Goal: Information Seeking & Learning: Check status

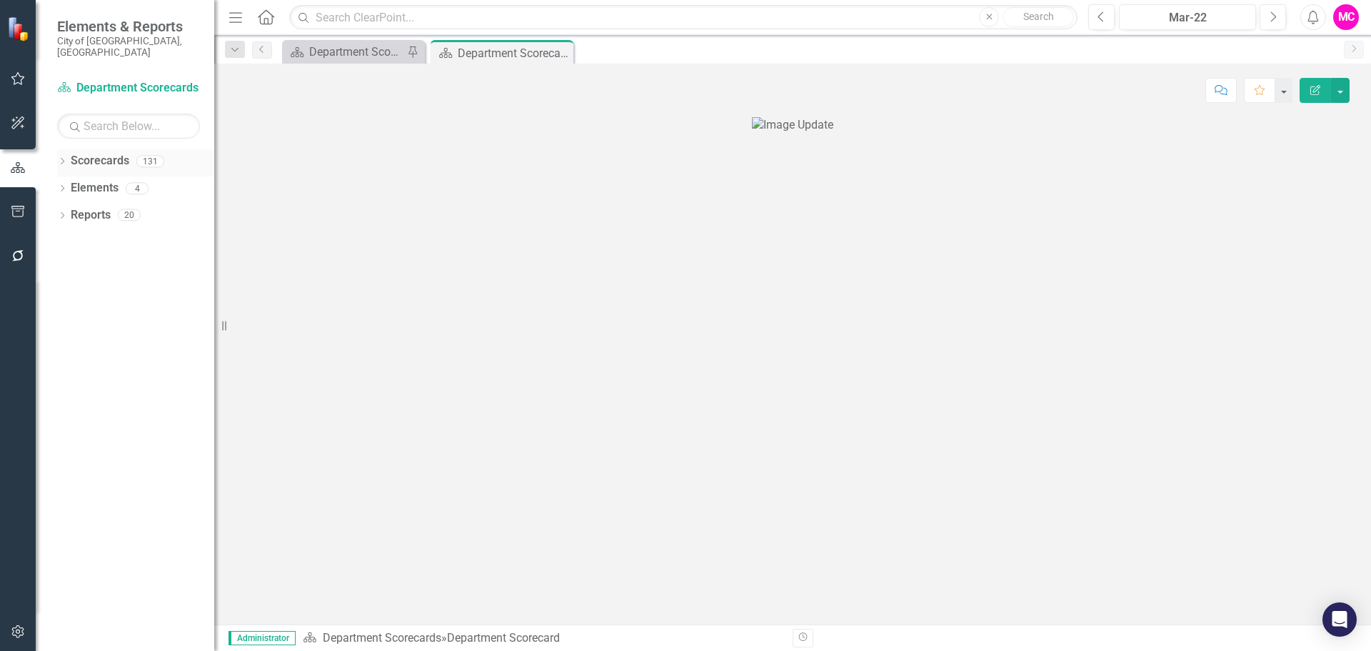
click at [61, 159] on icon "Dropdown" at bounding box center [62, 163] width 10 height 8
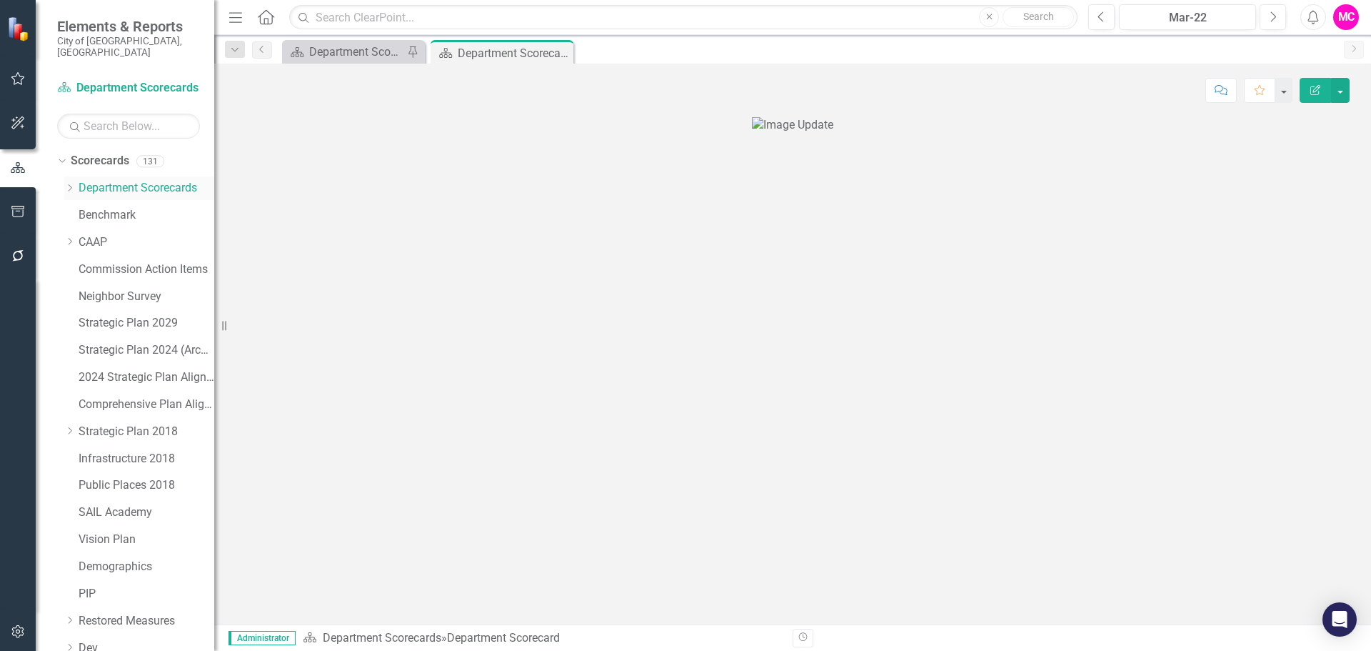
click at [73, 184] on icon "Dropdown" at bounding box center [69, 188] width 11 height 9
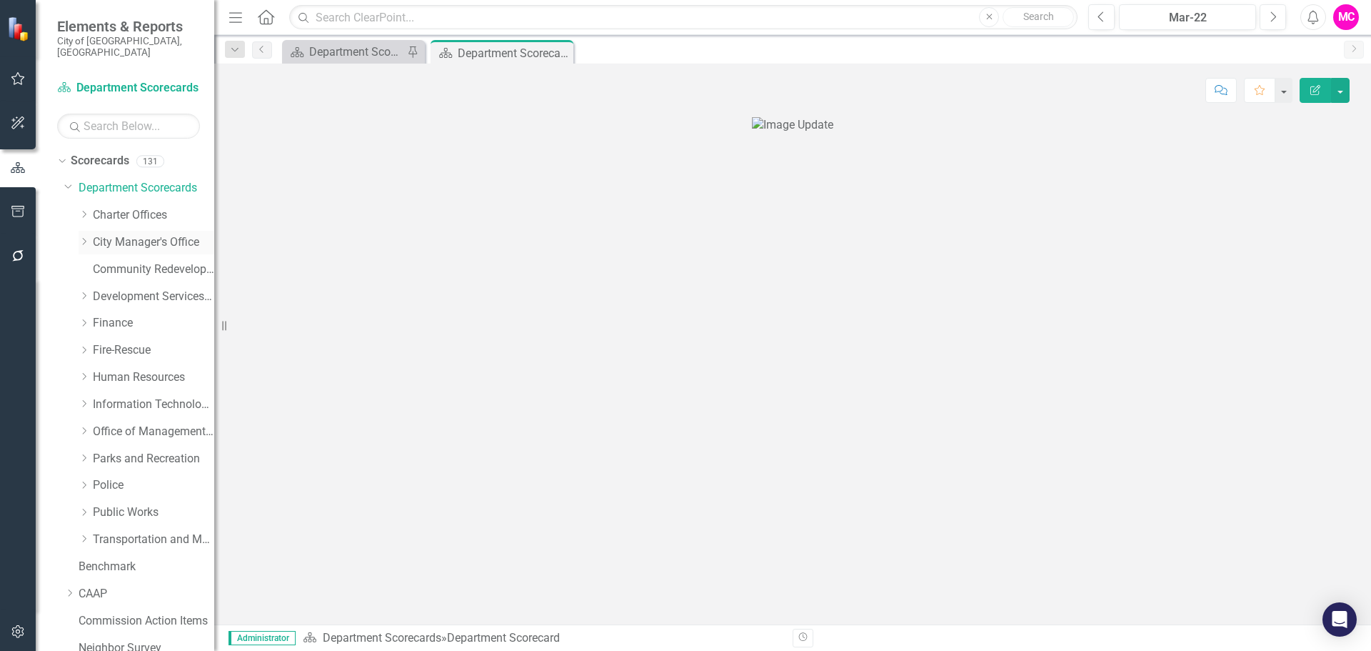
click at [85, 237] on icon "Dropdown" at bounding box center [84, 241] width 11 height 9
click at [161, 267] on div "[GEOGRAPHIC_DATA]" at bounding box center [160, 270] width 107 height 24
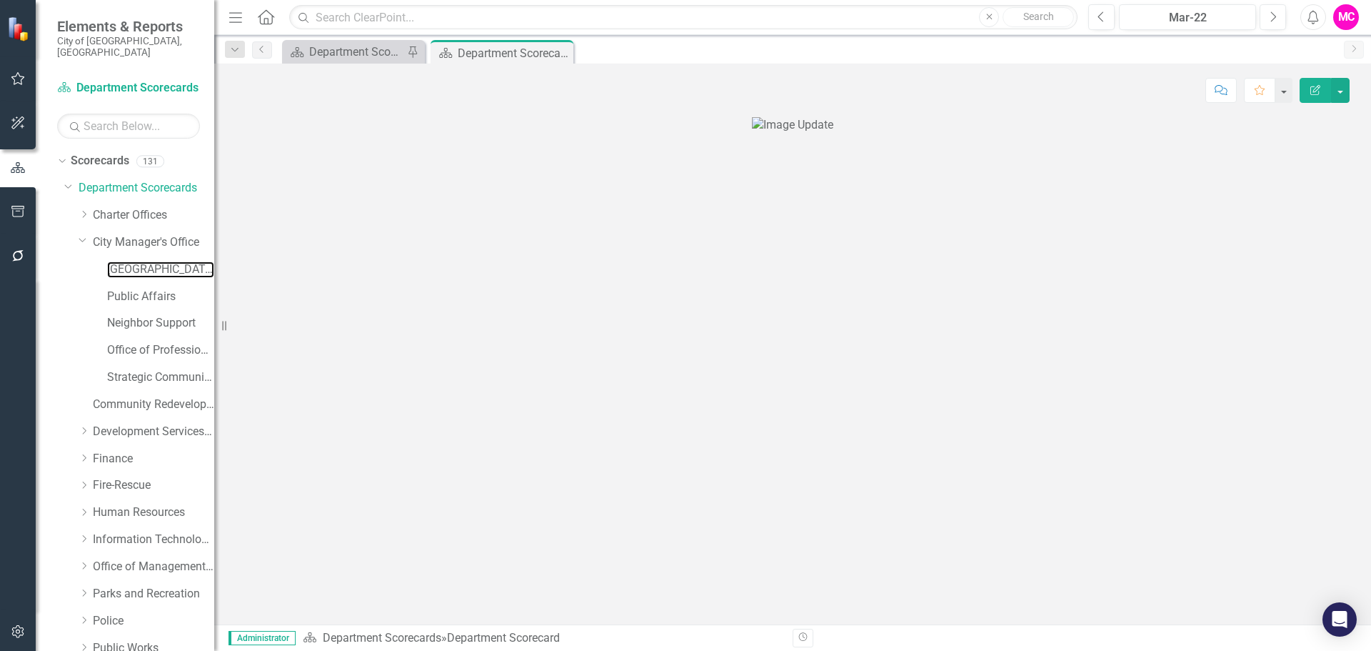
drag, startPoint x: 175, startPoint y: 253, endPoint x: 216, endPoint y: 261, distance: 42.0
click at [175, 261] on link "[GEOGRAPHIC_DATA]" at bounding box center [160, 269] width 107 height 16
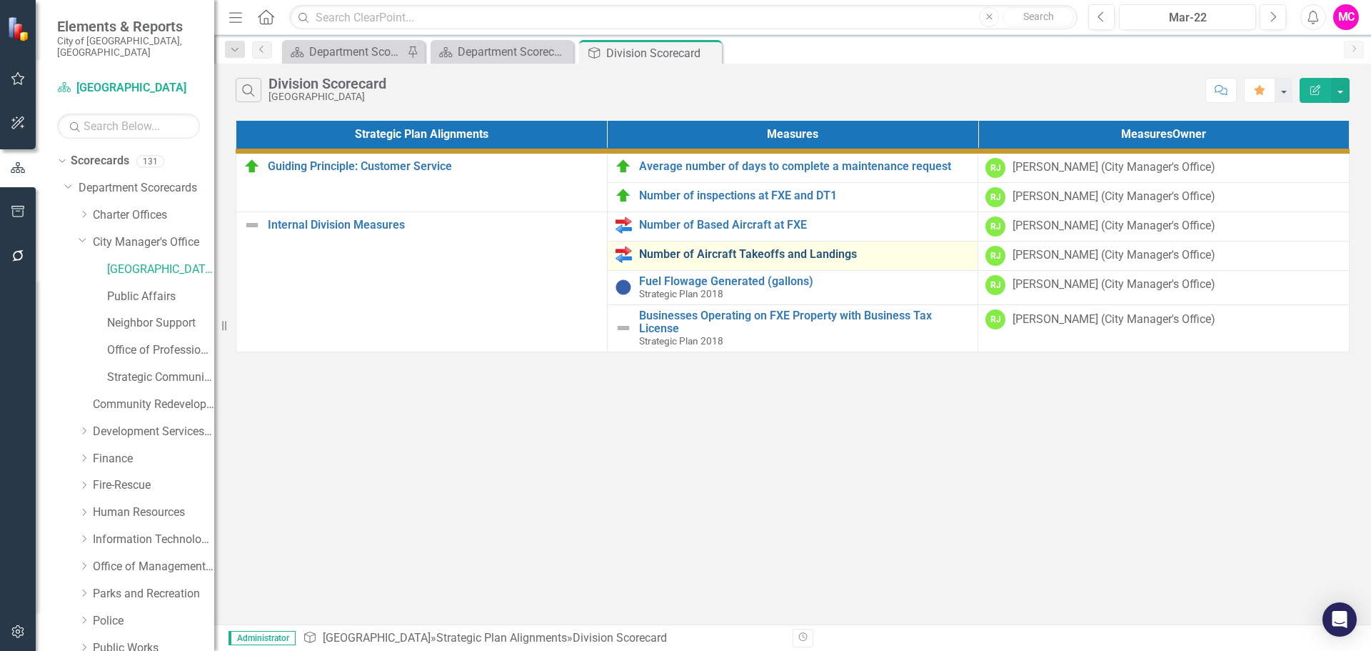
click at [750, 251] on link "Number of Aircraft Takeoffs and Landings" at bounding box center [805, 254] width 332 height 13
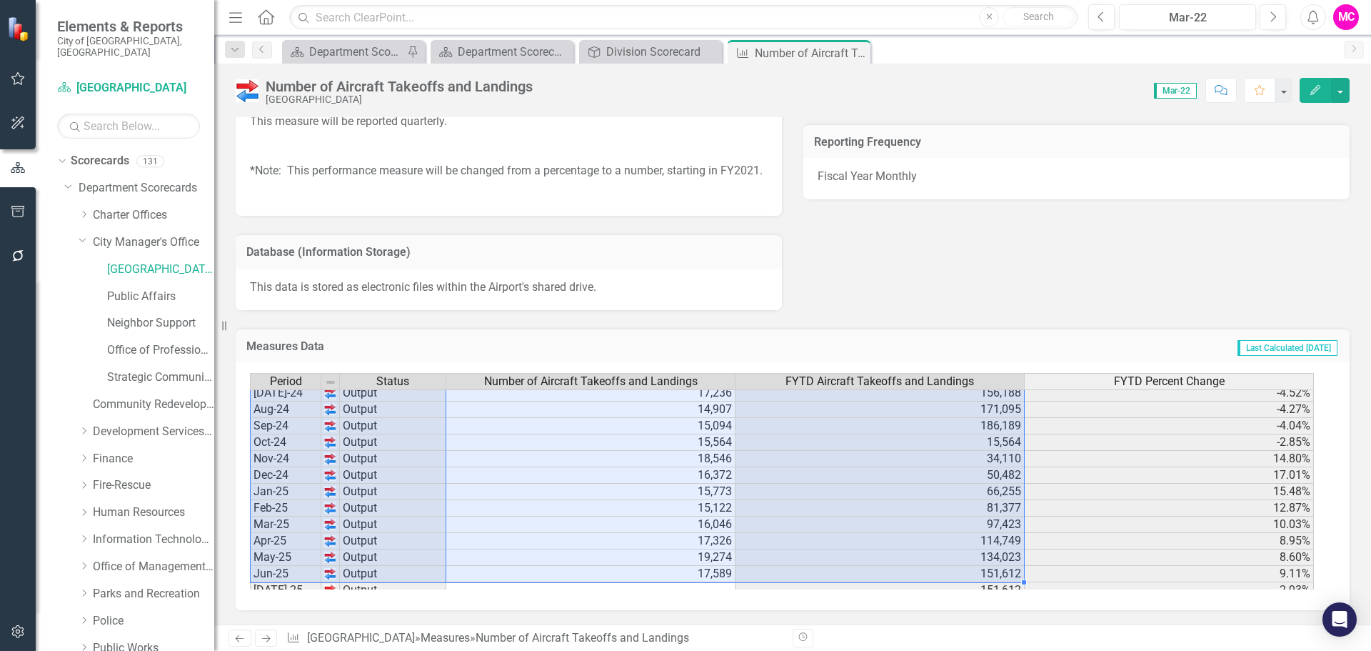
drag, startPoint x: 436, startPoint y: 439, endPoint x: 883, endPoint y: 571, distance: 465.9
click at [883, 571] on div "Period Status Number of Aircraft Takeoffs and Landings FYTD Aircraft Takeoffs a…" at bounding box center [787, 481] width 1075 height 216
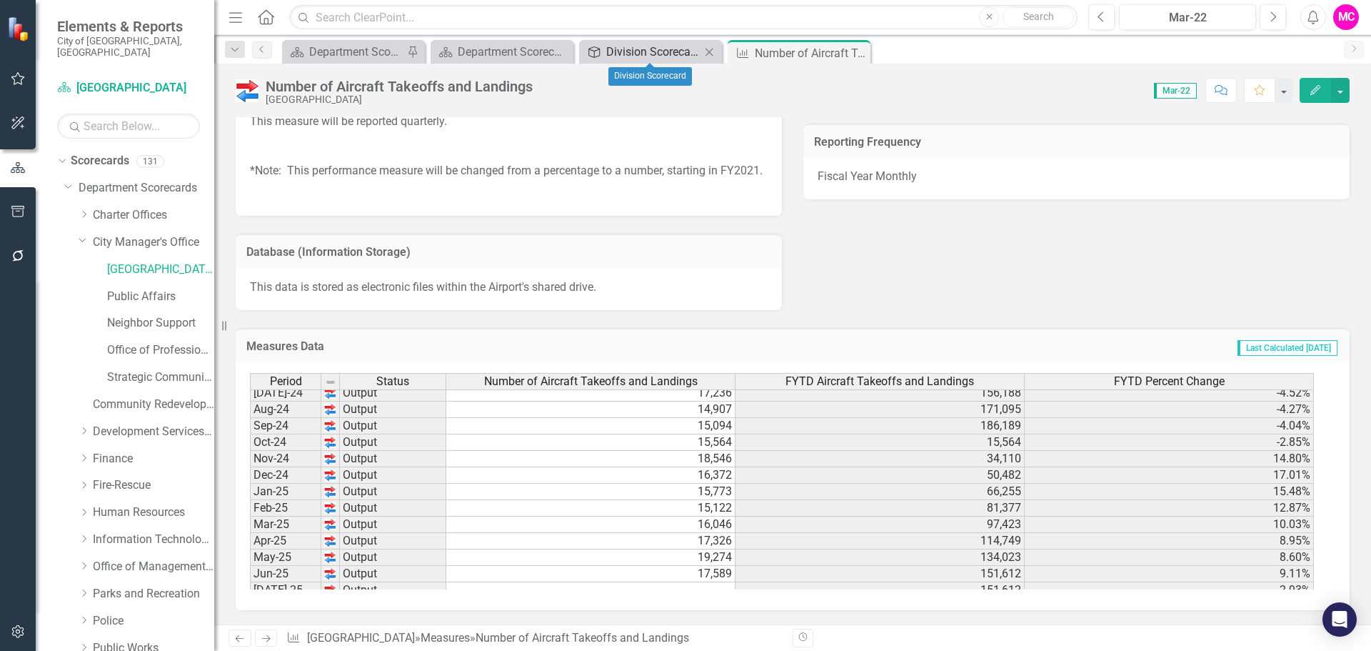
click at [623, 55] on div "Division Scorecard" at bounding box center [653, 52] width 94 height 18
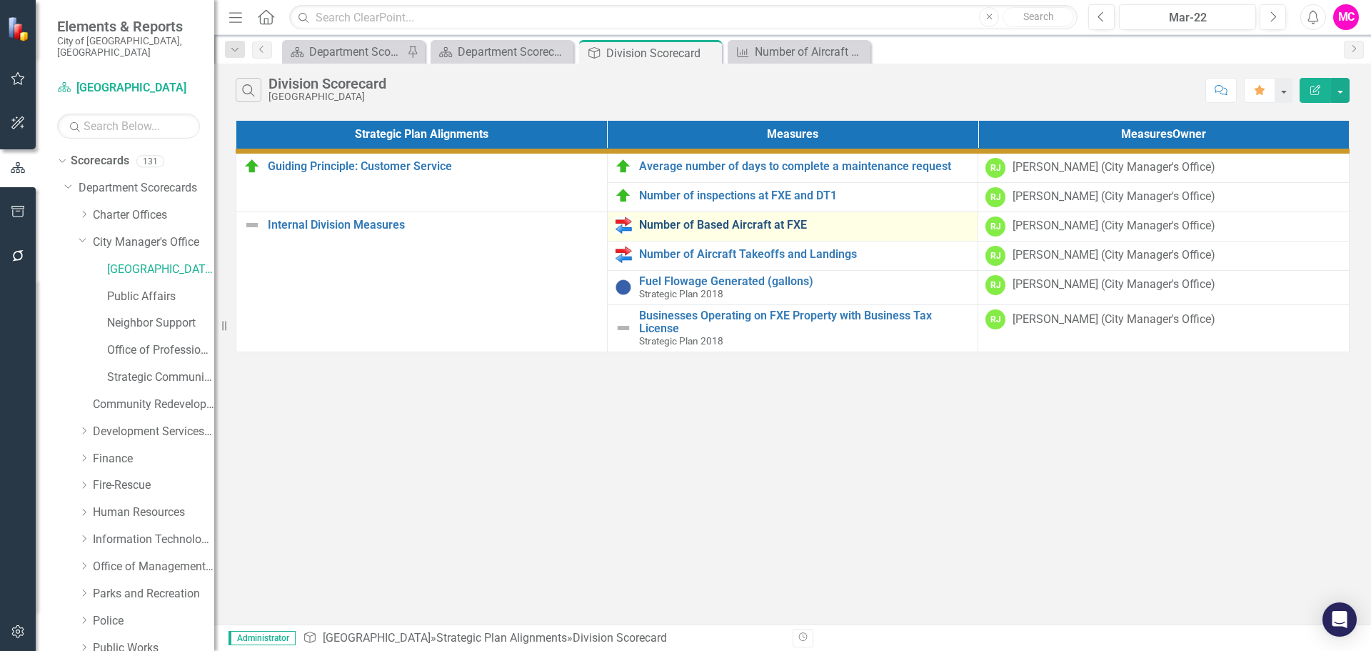
click at [743, 220] on link "Number of Based Aircraft at FXE" at bounding box center [805, 225] width 332 height 13
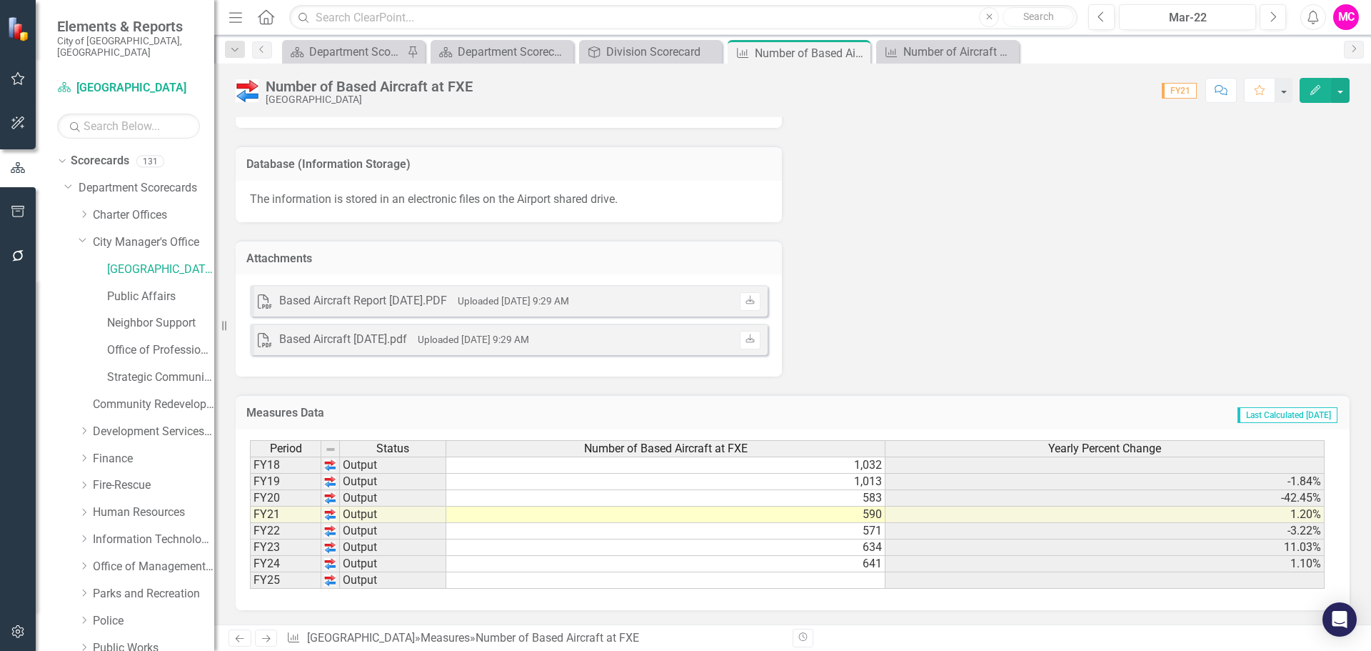
scroll to position [791, 0]
click at [919, 54] on div "Number of Aircraft Takeoffs and Landings" at bounding box center [950, 52] width 94 height 18
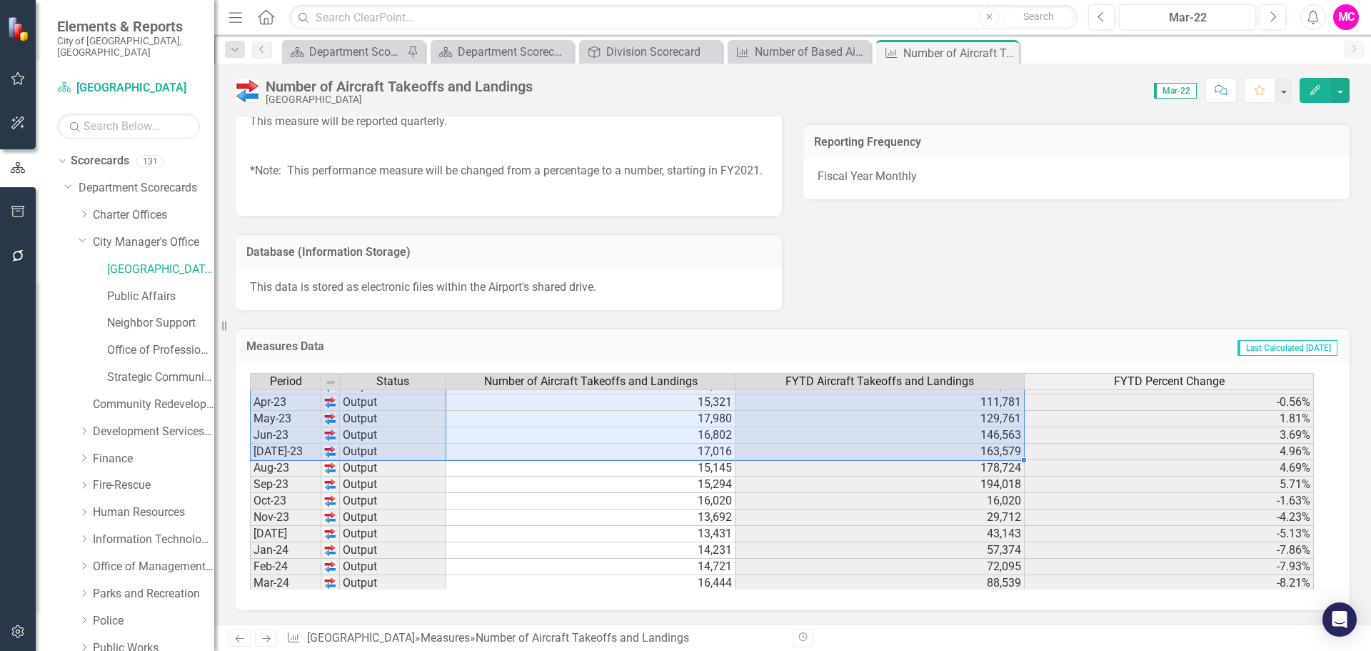
scroll to position [525, 0]
drag, startPoint x: 263, startPoint y: 437, endPoint x: 955, endPoint y: 445, distance: 691.3
click at [955, 445] on div "Period Status Number of Aircraft Takeoffs and Landings FYTD Aircraft Takeoffs a…" at bounding box center [787, 481] width 1075 height 216
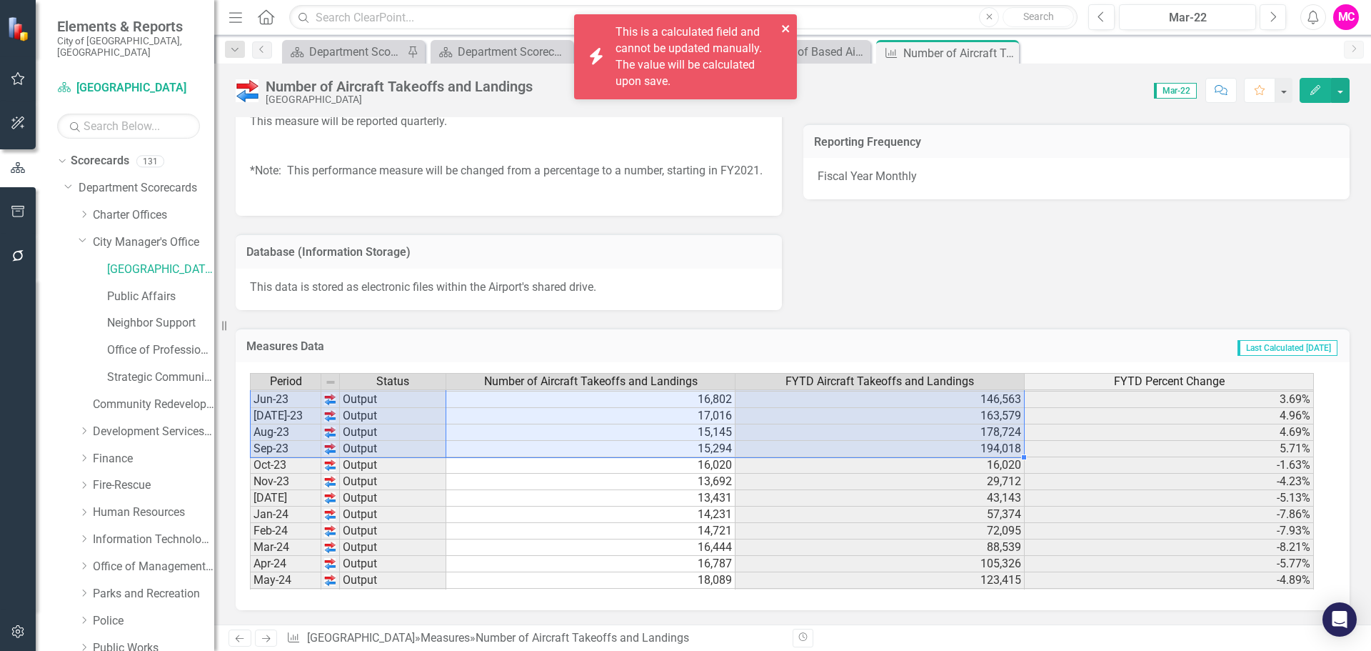
click at [790, 26] on icon "close" at bounding box center [786, 28] width 10 height 11
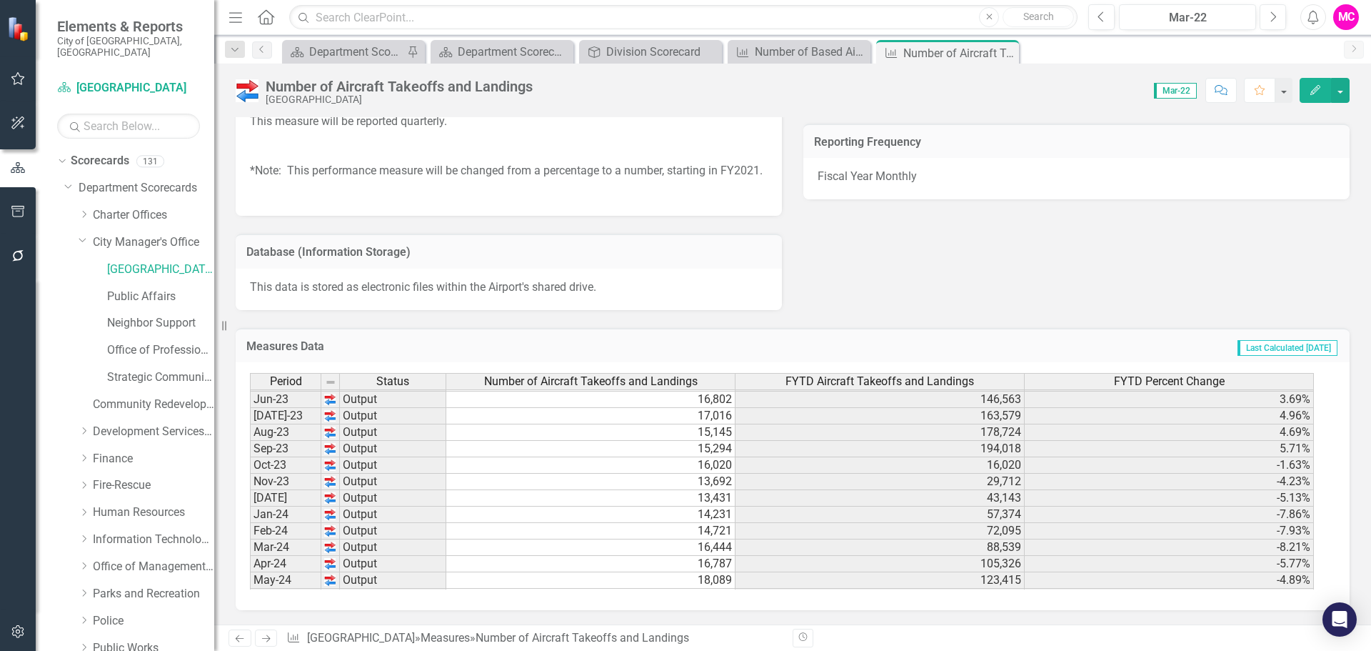
click at [795, 53] on div "icon.bolt This is a calculated field and cannot be updated manually. The value …" at bounding box center [685, 62] width 229 height 102
click at [808, 53] on div "Number of Based Aircraft at FXE" at bounding box center [802, 52] width 94 height 18
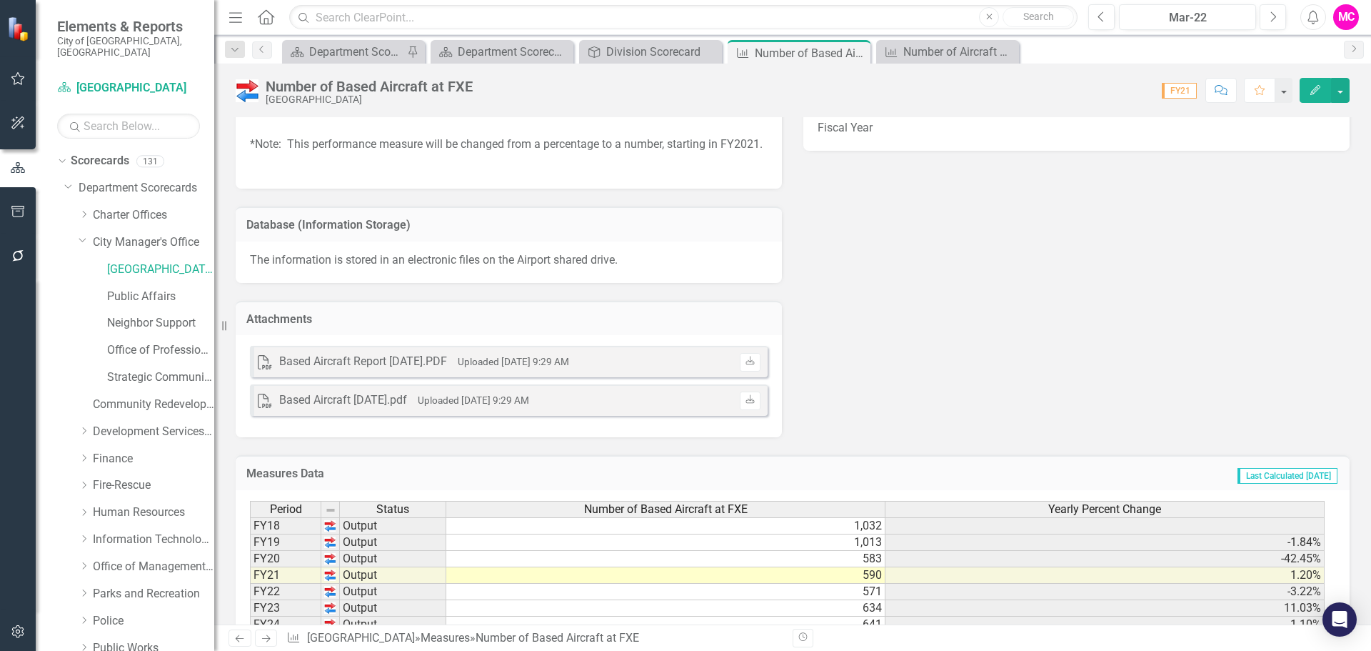
scroll to position [791, 0]
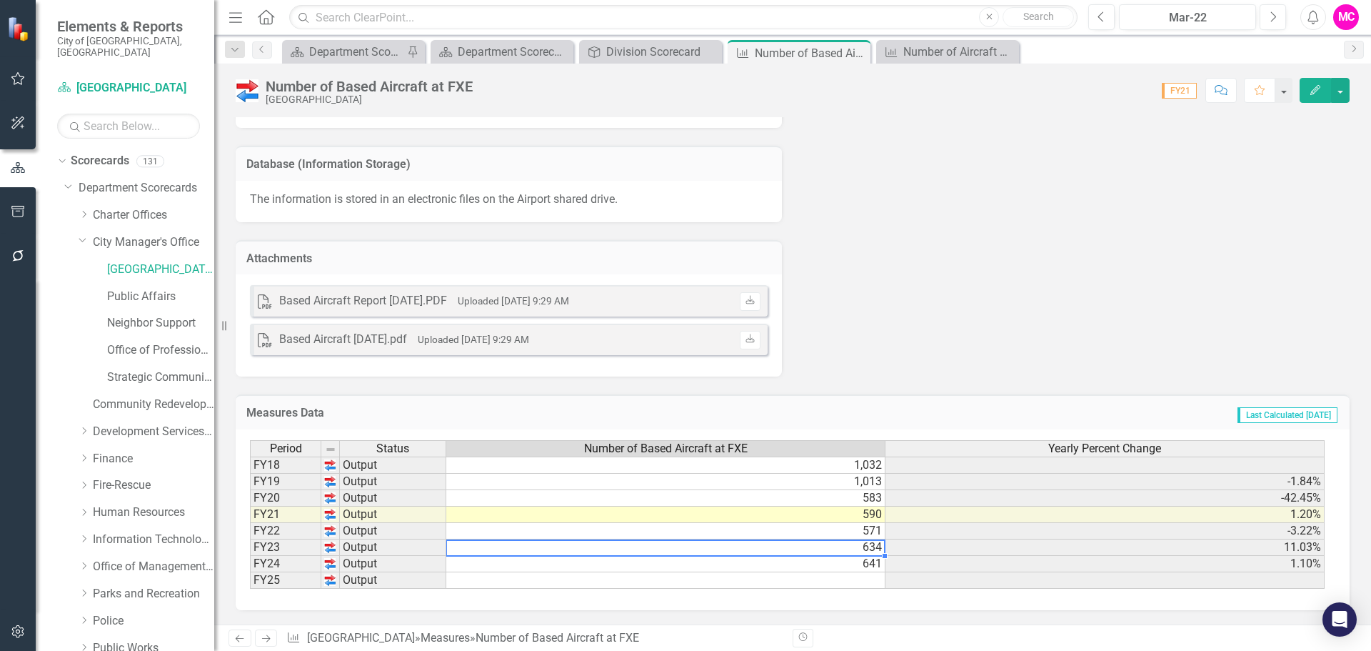
click at [870, 550] on td "634" at bounding box center [665, 547] width 439 height 16
click at [873, 561] on td "641" at bounding box center [665, 564] width 439 height 16
click at [874, 526] on td "571" at bounding box center [665, 531] width 439 height 16
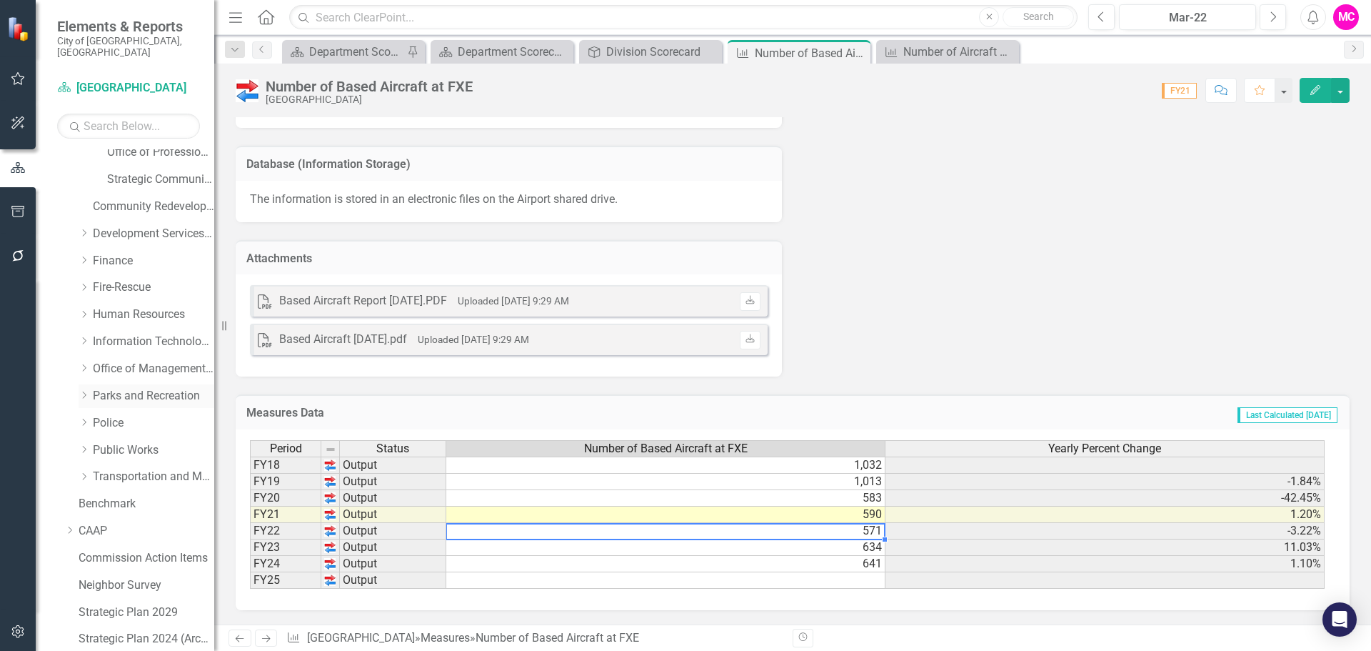
scroll to position [214, 0]
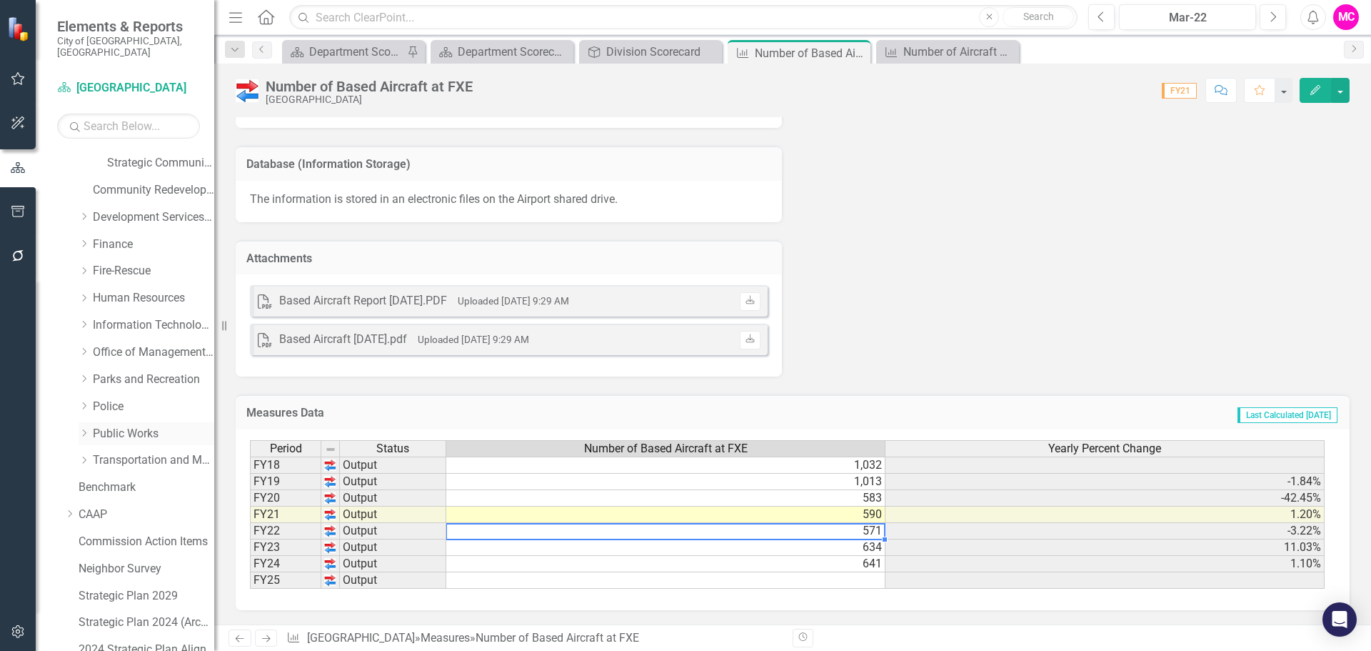
click at [89, 428] on icon "Dropdown" at bounding box center [84, 432] width 11 height 9
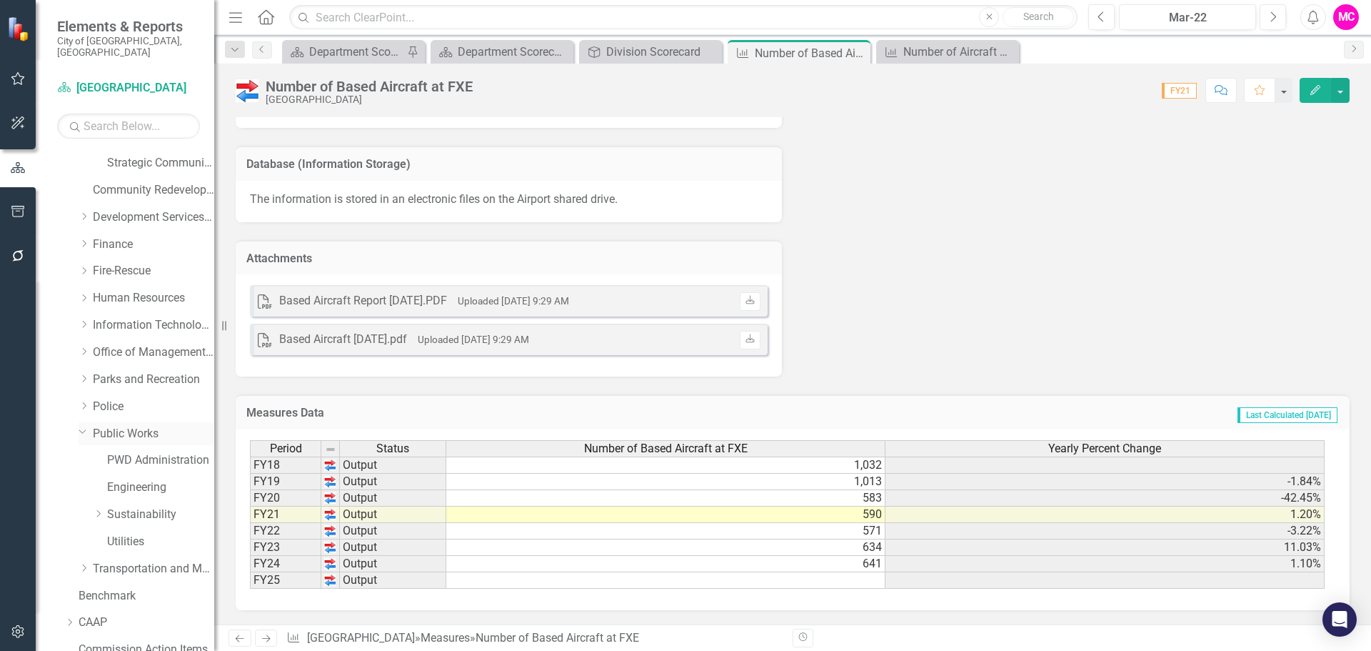
click at [162, 426] on link "Public Works" at bounding box center [153, 434] width 121 height 16
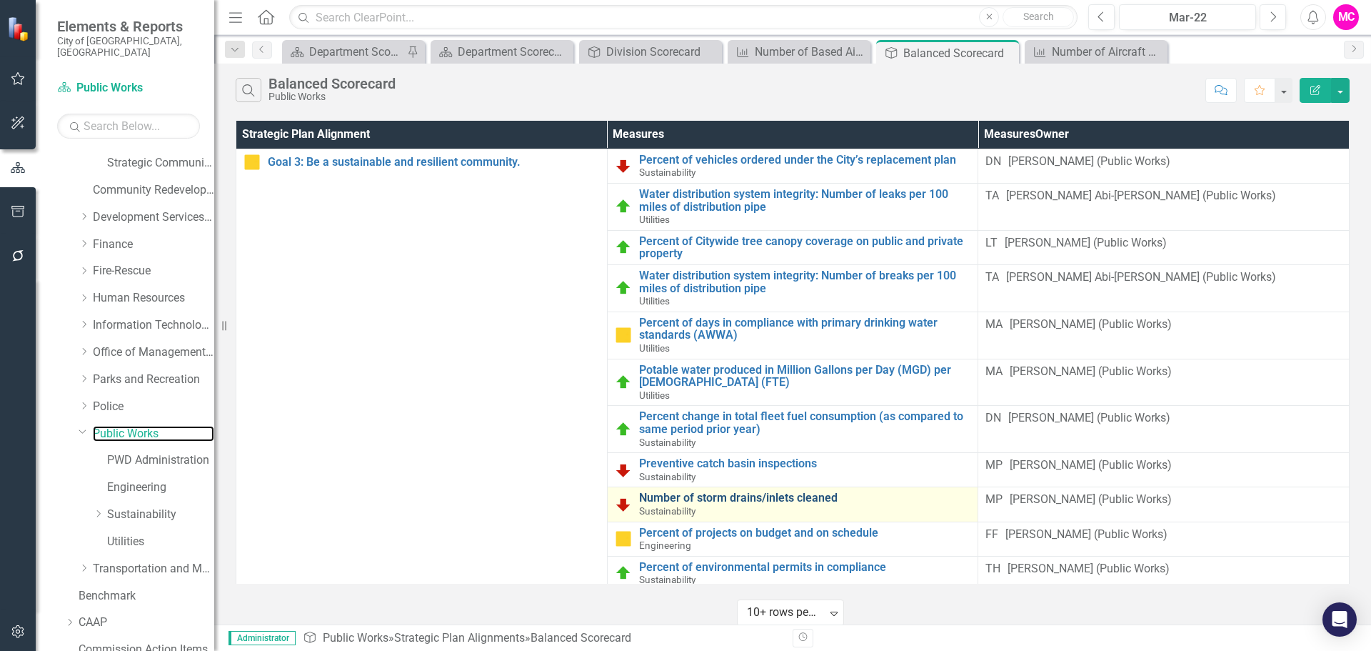
scroll to position [120, 0]
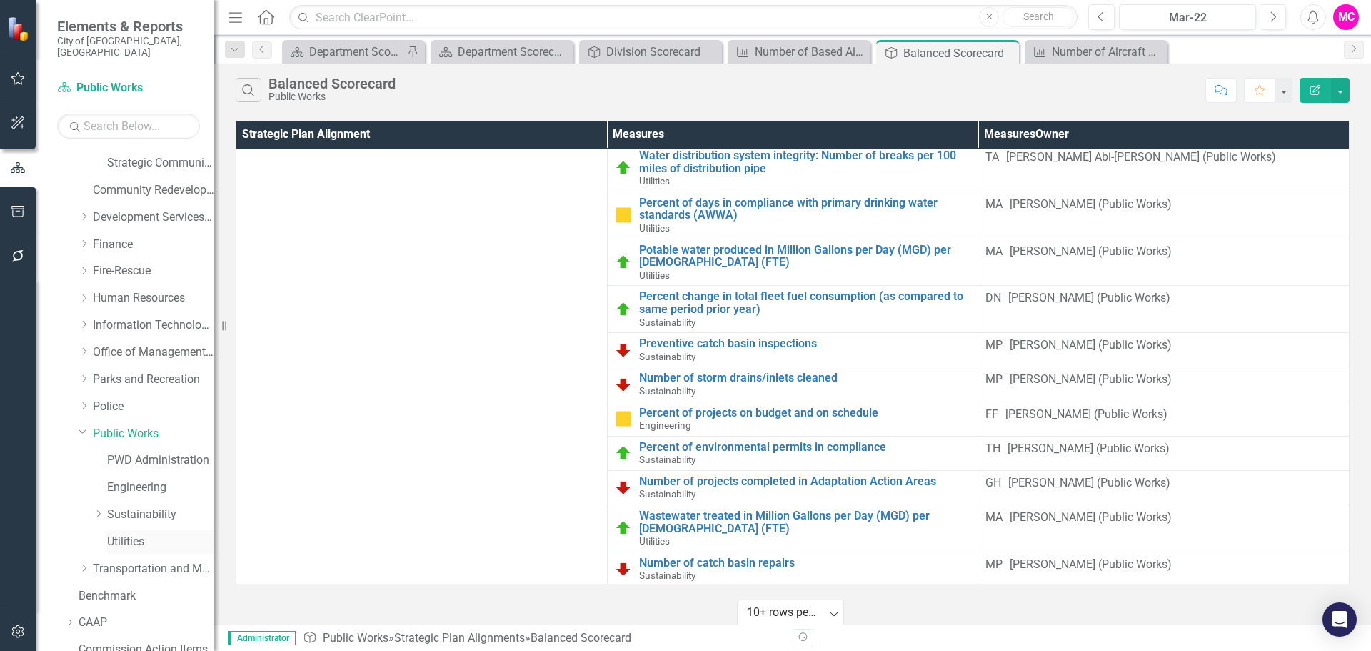
click at [127, 533] on link "Utilities" at bounding box center [160, 541] width 107 height 16
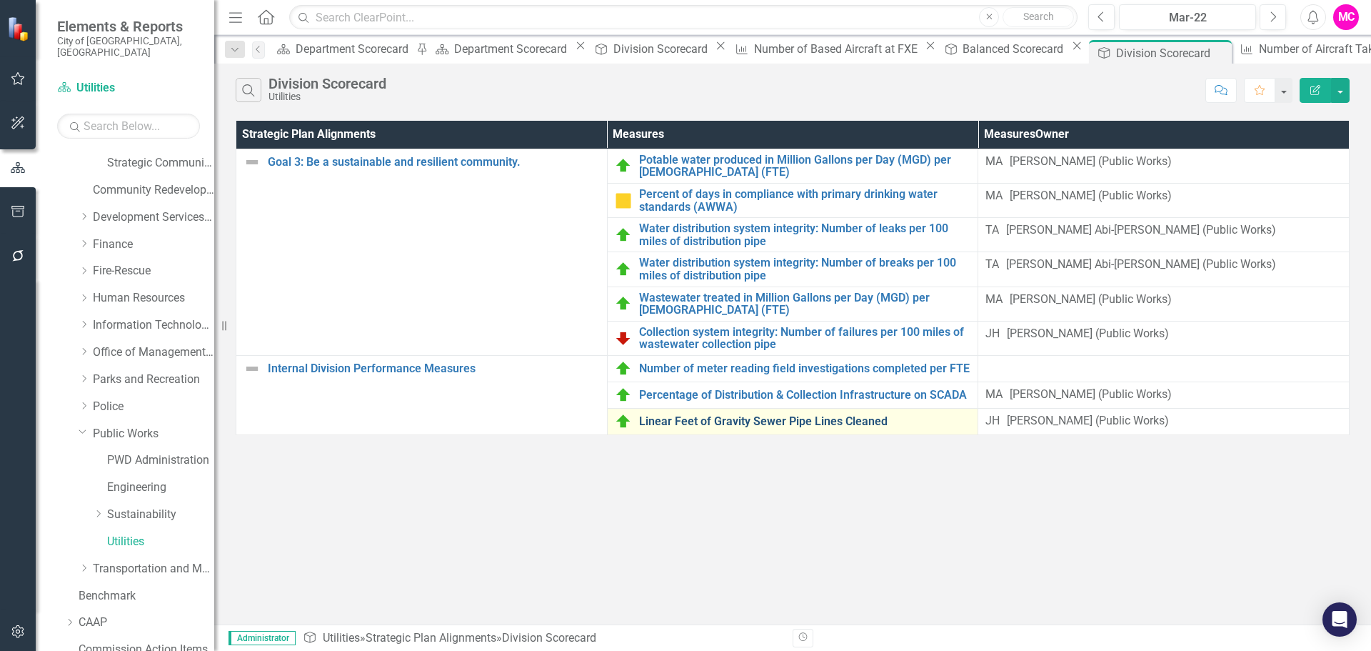
click at [639, 415] on link "Linear Feet of Gravity Sewer Pipe Lines Cleaned" at bounding box center [805, 421] width 332 height 13
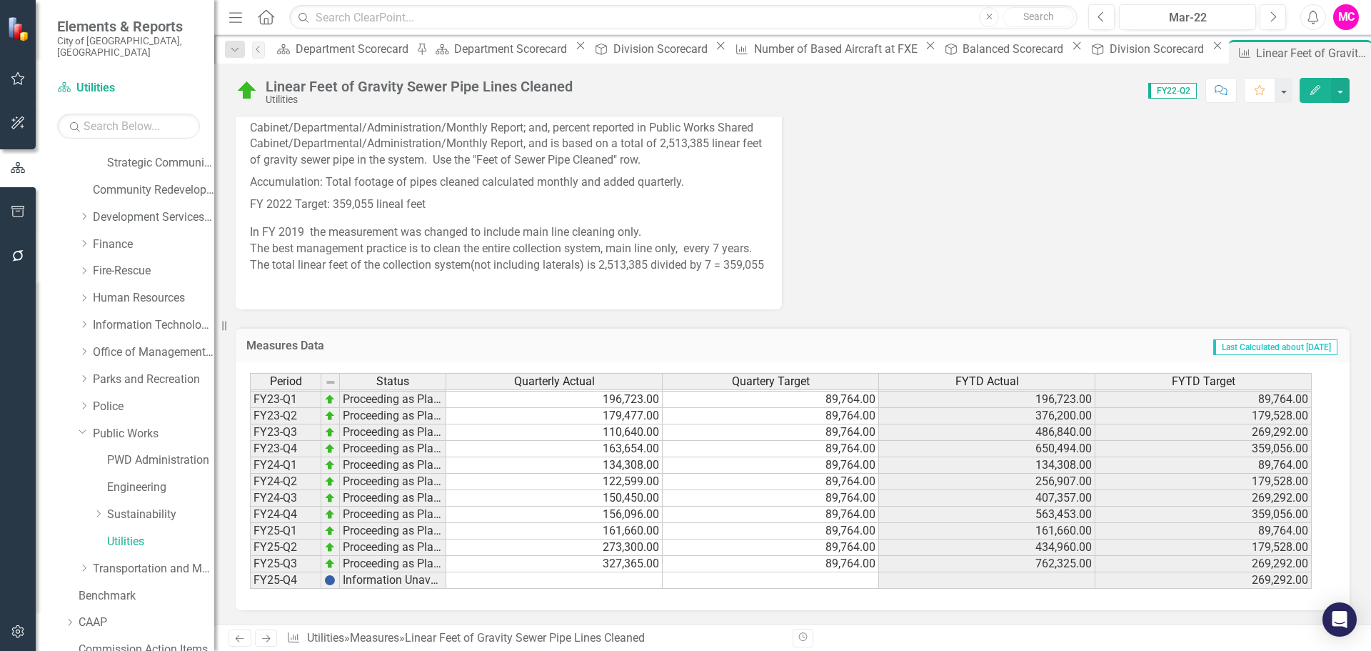
scroll to position [604, 0]
click at [1022, 518] on td "563,453.00" at bounding box center [987, 514] width 216 height 16
click at [1058, 448] on td "650,494.00" at bounding box center [987, 449] width 216 height 16
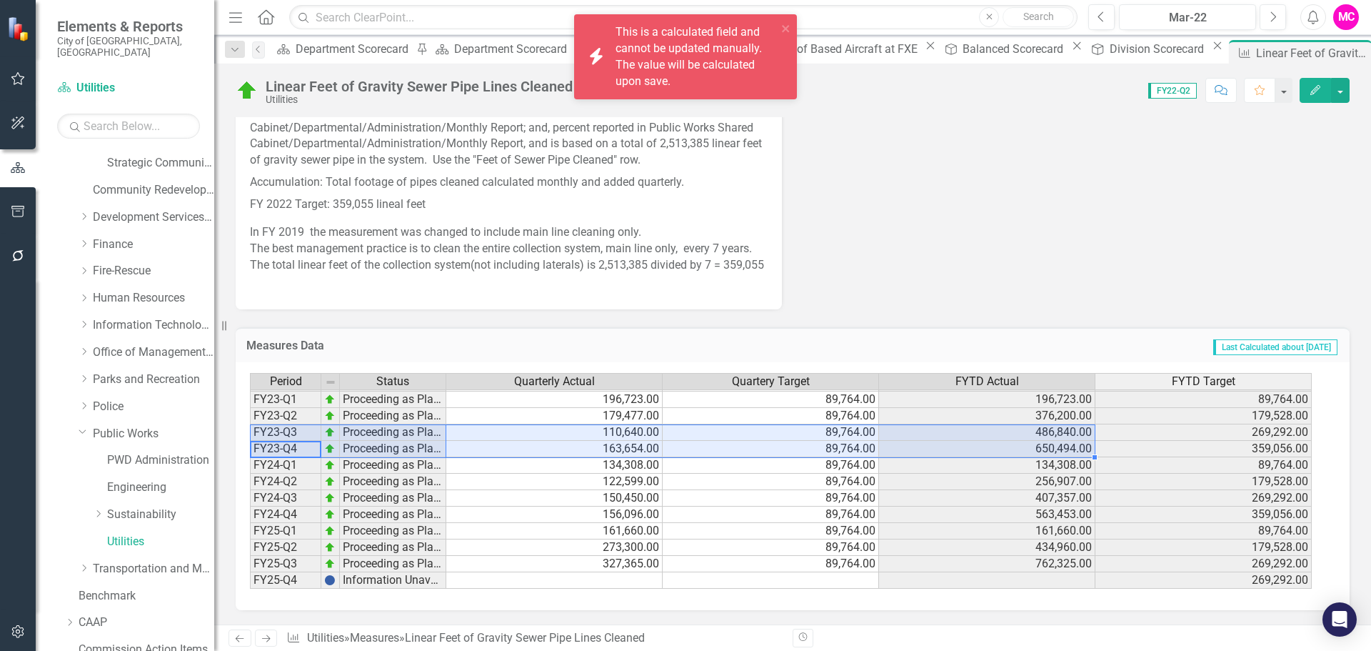
drag, startPoint x: 309, startPoint y: 448, endPoint x: 1038, endPoint y: 436, distance: 729.2
click at [1038, 436] on div "Period Status Quarterly Actual Quartery Target FYTD Actual FYTD Target FY21-Q1 …" at bounding box center [787, 481] width 1075 height 216
click at [1046, 450] on td "650,494.00" at bounding box center [987, 449] width 216 height 16
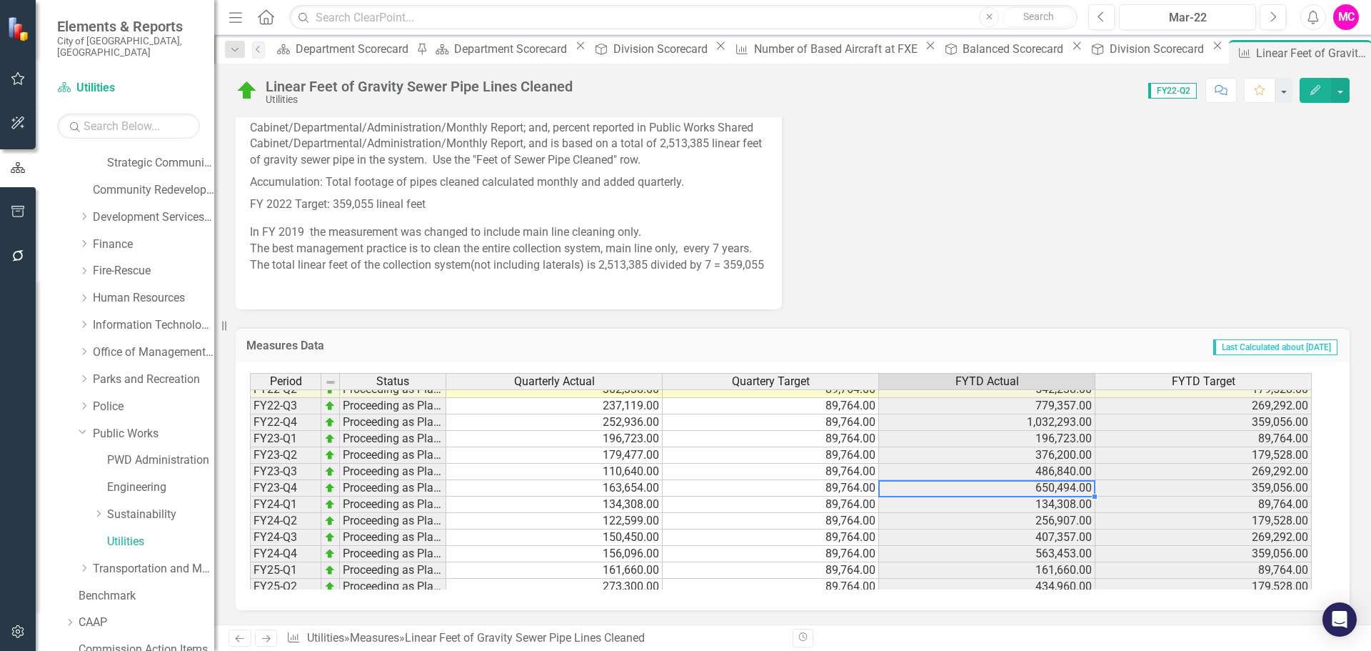
scroll to position [59, 0]
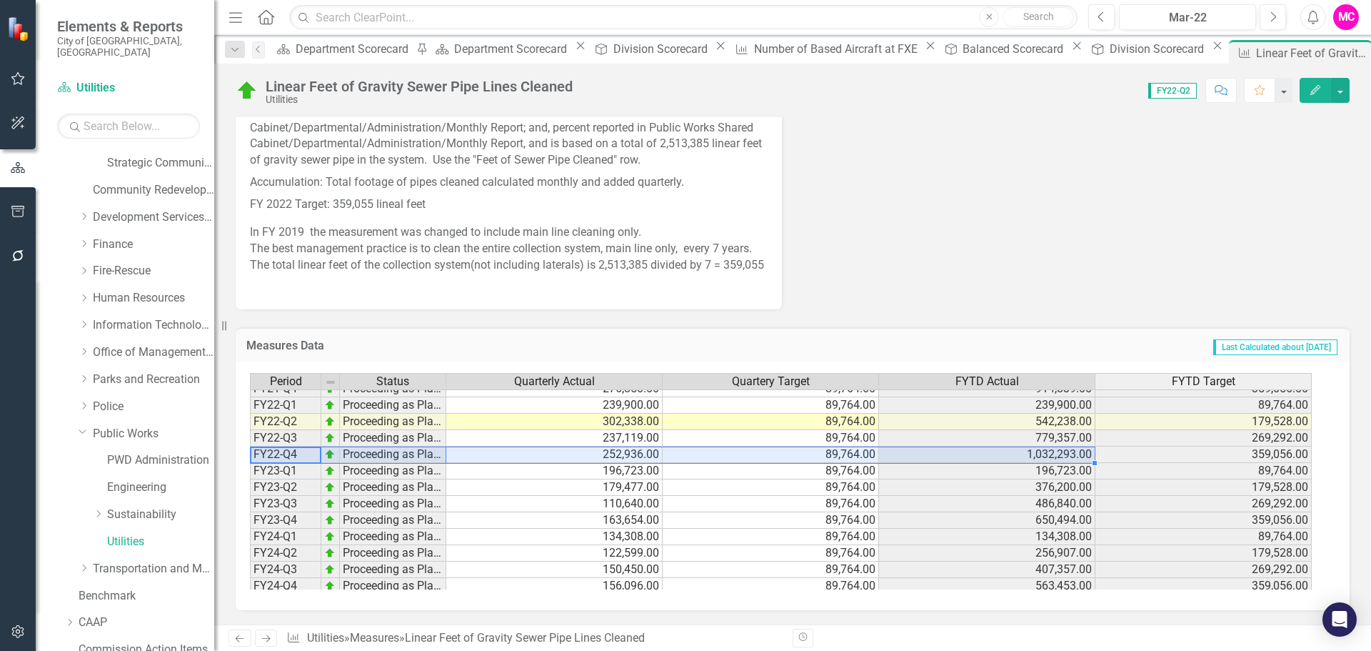
drag, startPoint x: 289, startPoint y: 453, endPoint x: 999, endPoint y: 451, distance: 709.8
click at [999, 451] on div "Period Status Quarterly Actual Quartery Target FYTD Actual FYTD Target FY21-Q1 …" at bounding box center [787, 481] width 1075 height 216
